Goal: Find specific page/section: Find specific page/section

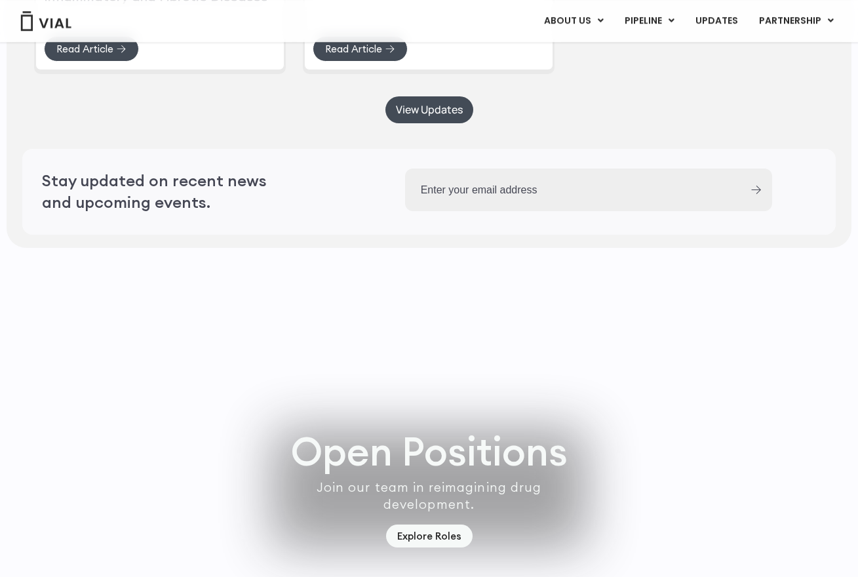
scroll to position [3734, 0]
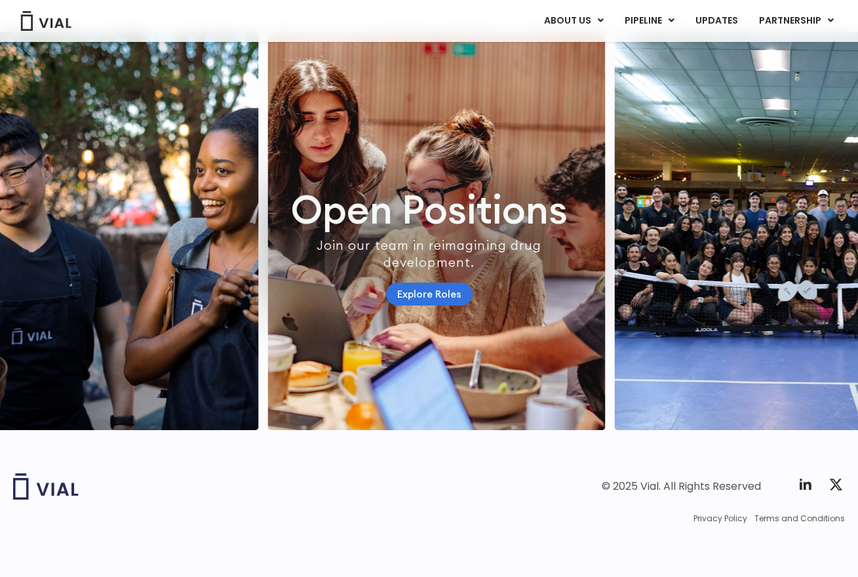
click at [410, 283] on link "Explore Roles" at bounding box center [429, 294] width 87 height 23
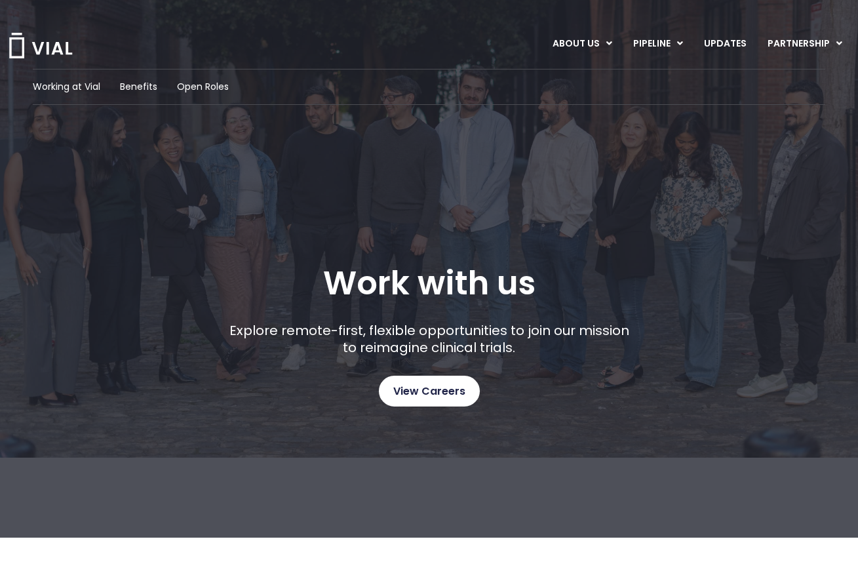
click at [433, 386] on span "View Careers" at bounding box center [429, 391] width 72 height 17
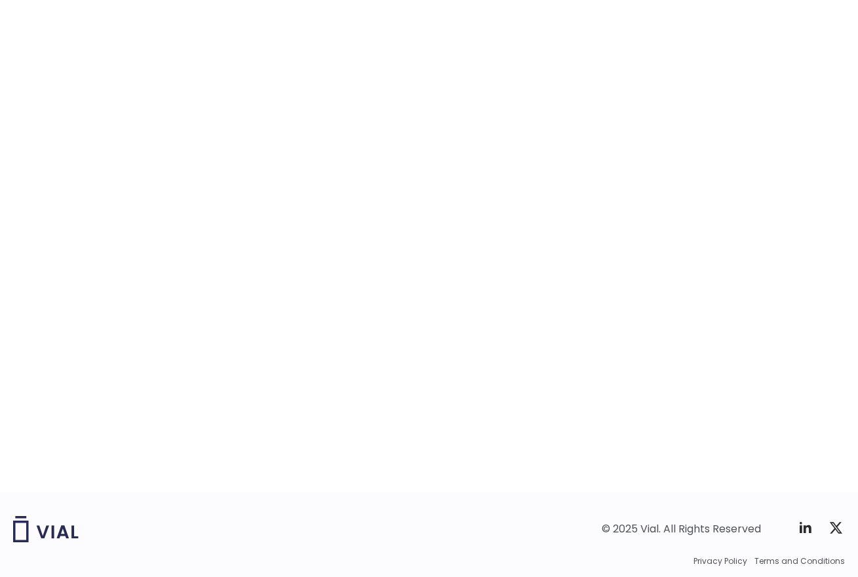
scroll to position [1940, 0]
